Goal: Check status: Check status

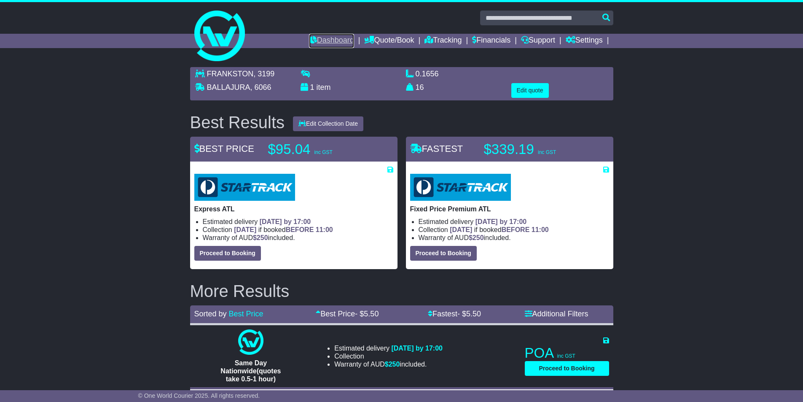
click at [335, 38] on link "Dashboard" at bounding box center [331, 41] width 45 height 14
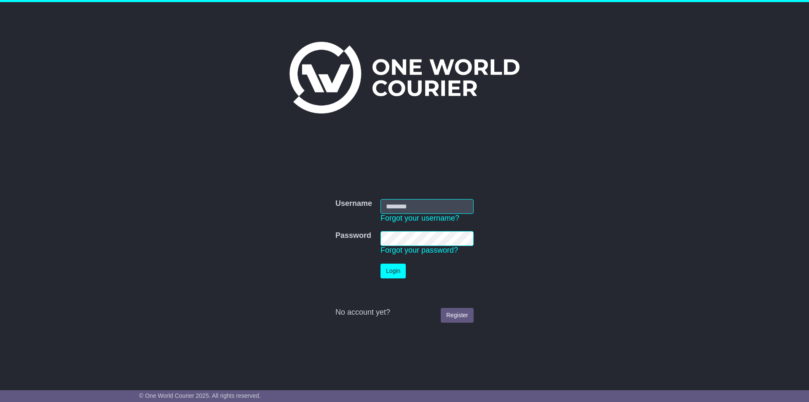
type input "**********"
click at [398, 271] on button "Login" at bounding box center [393, 270] width 25 height 15
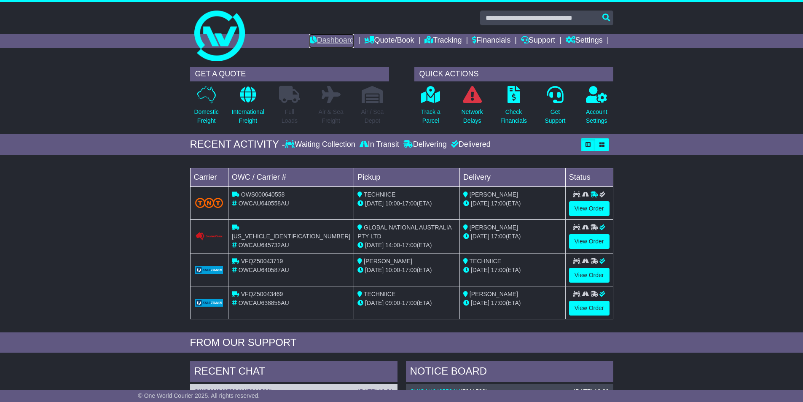
click at [318, 38] on link "Dashboard" at bounding box center [331, 41] width 45 height 14
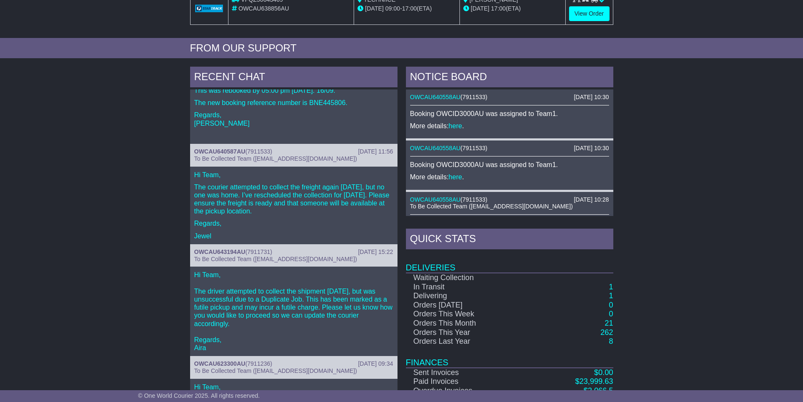
scroll to position [295, 0]
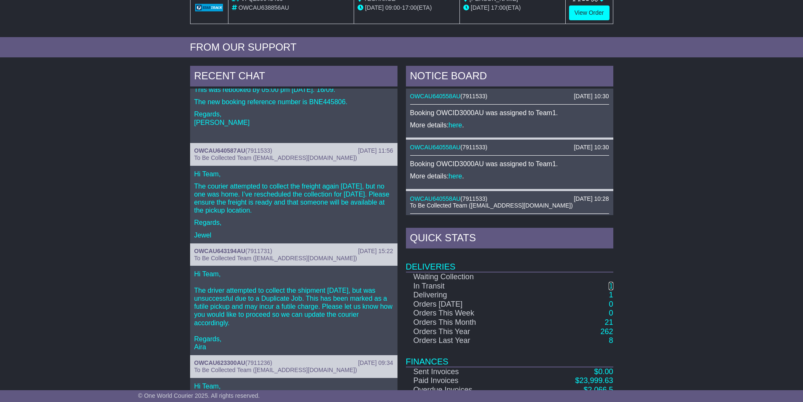
click at [613, 286] on link "1" at bounding box center [611, 286] width 4 height 8
